Goal: Task Accomplishment & Management: Use online tool/utility

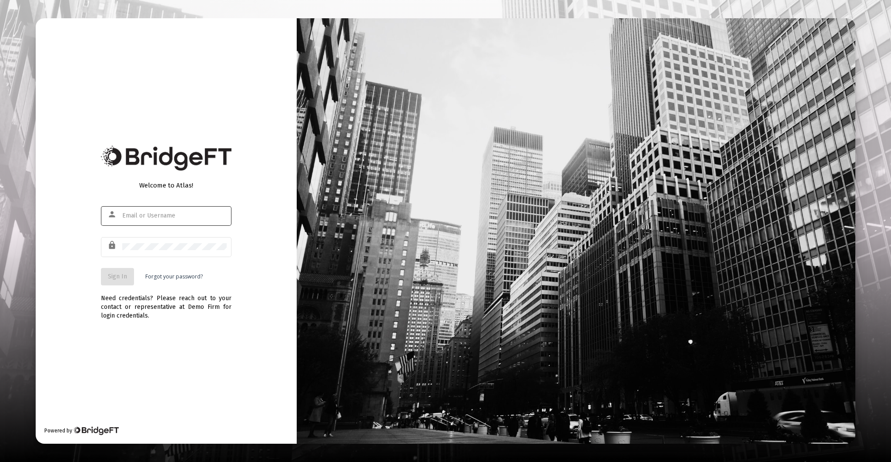
click at [156, 219] on div at bounding box center [174, 215] width 104 height 21
click at [173, 217] on input "text" at bounding box center [174, 215] width 104 height 7
type input "[EMAIL_ADDRESS][DOMAIN_NAME]"
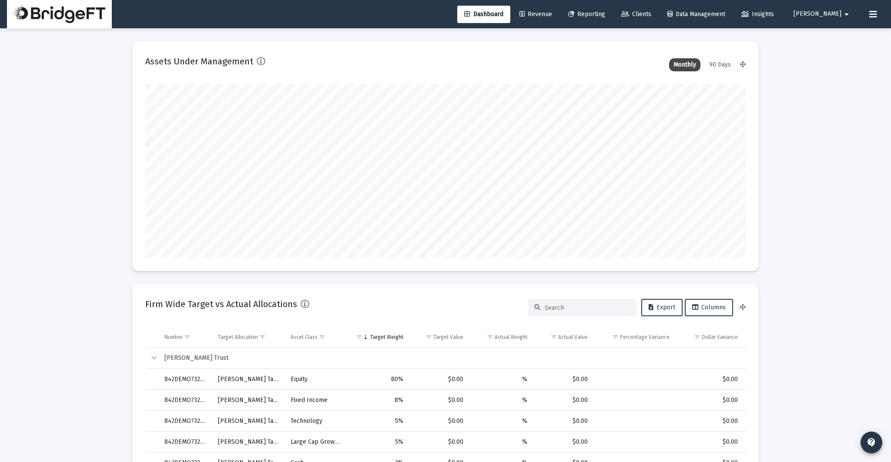
scroll to position [174, 600]
type input "[DATE]"
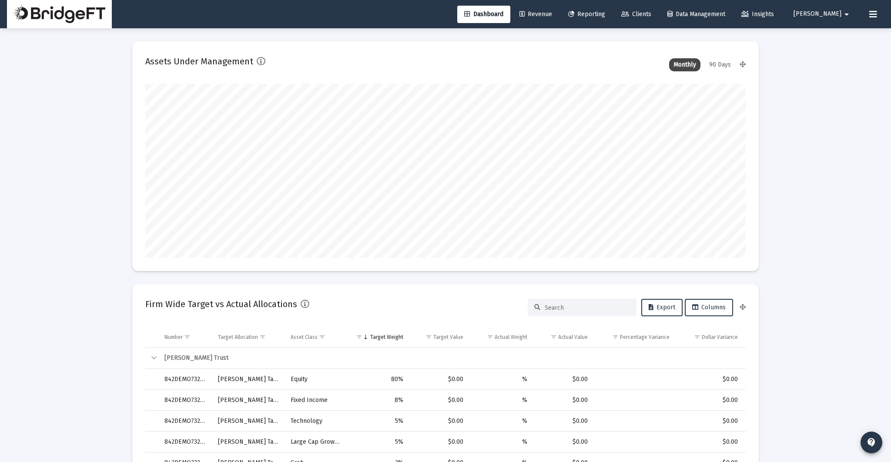
click at [603, 14] on span "Reporting" at bounding box center [586, 13] width 37 height 7
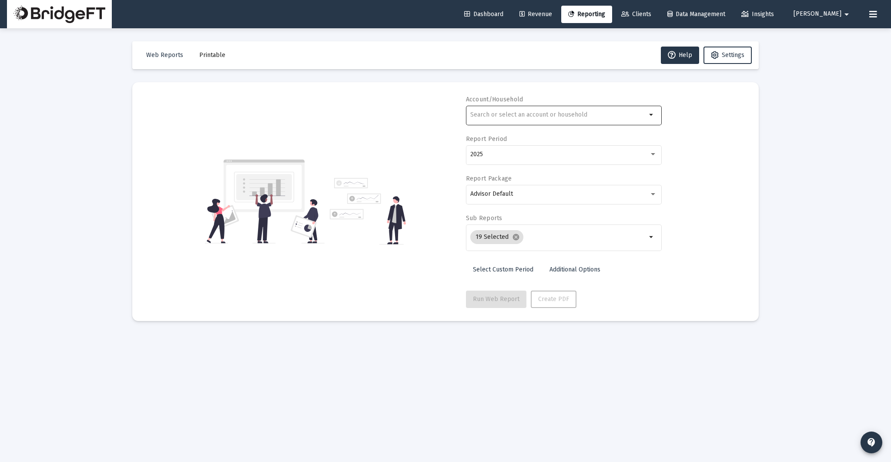
click at [553, 114] on input "text" at bounding box center [558, 114] width 176 height 7
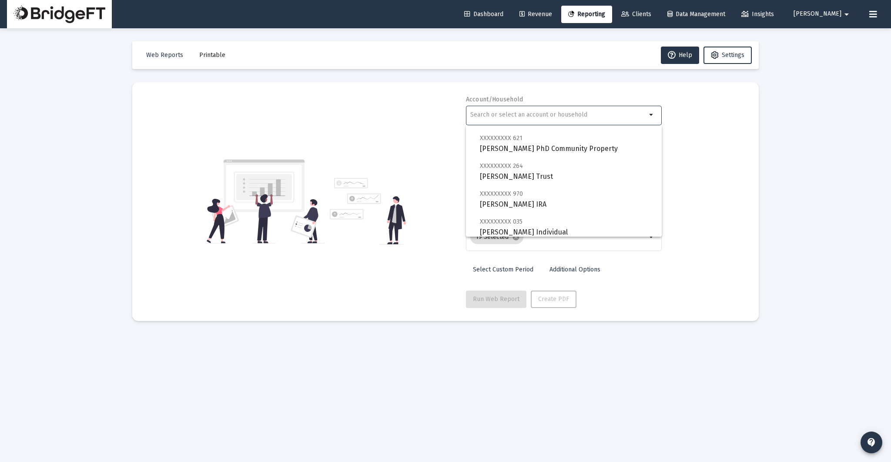
scroll to position [613, 0]
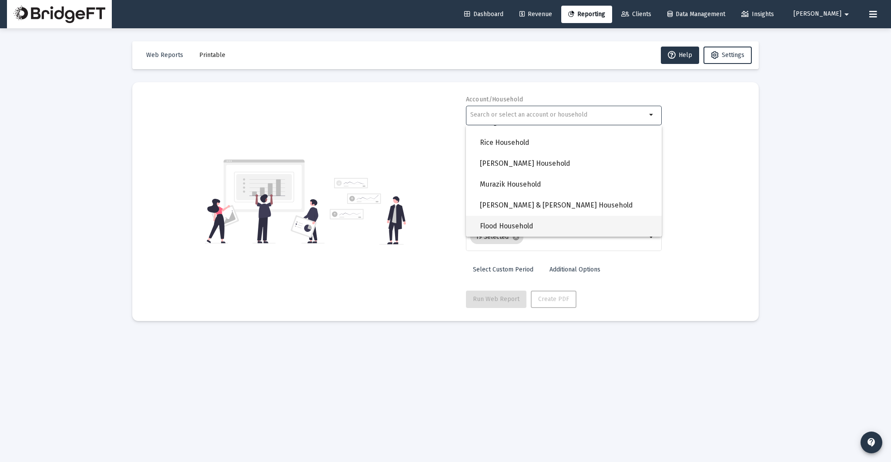
click at [529, 226] on span "Flood Household" at bounding box center [567, 226] width 175 height 21
type input "Flood Household"
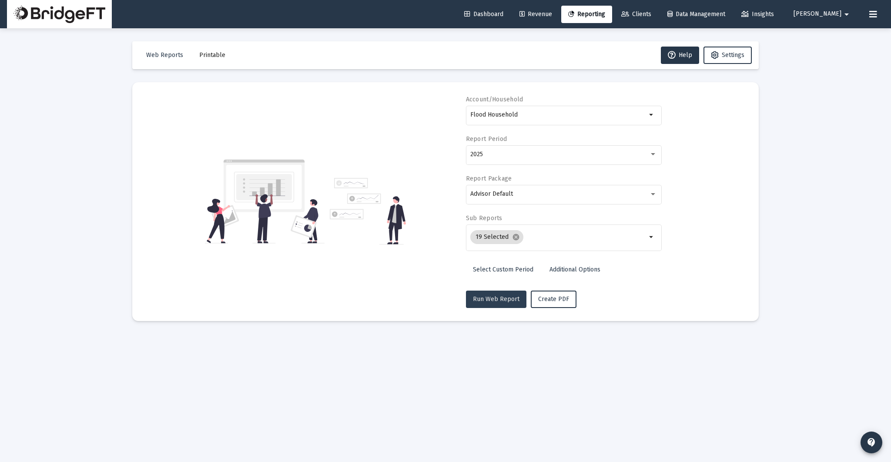
click at [502, 304] on button "Run Web Report" at bounding box center [496, 299] width 60 height 17
click at [198, 290] on div "Account/Household Flood Household arrow_drop_down Report Period 2025 Report Pac…" at bounding box center [445, 201] width 600 height 213
select select "View all"
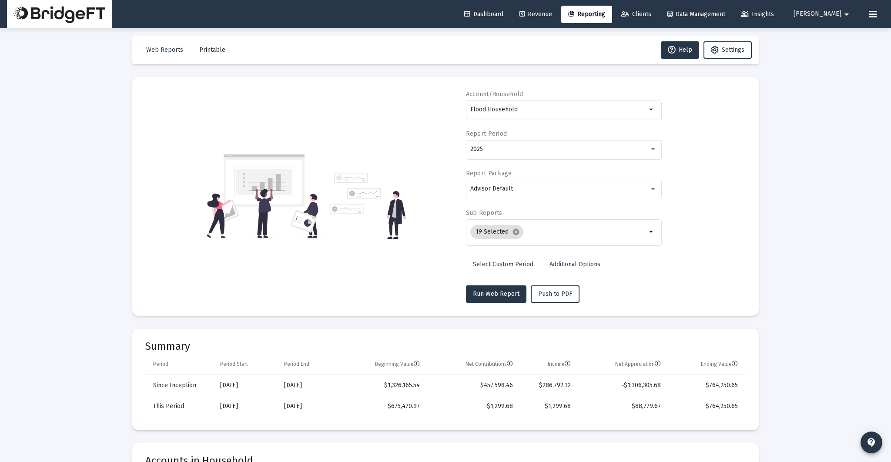
scroll to position [0, 0]
